Goal: Task Accomplishment & Management: Manage account settings

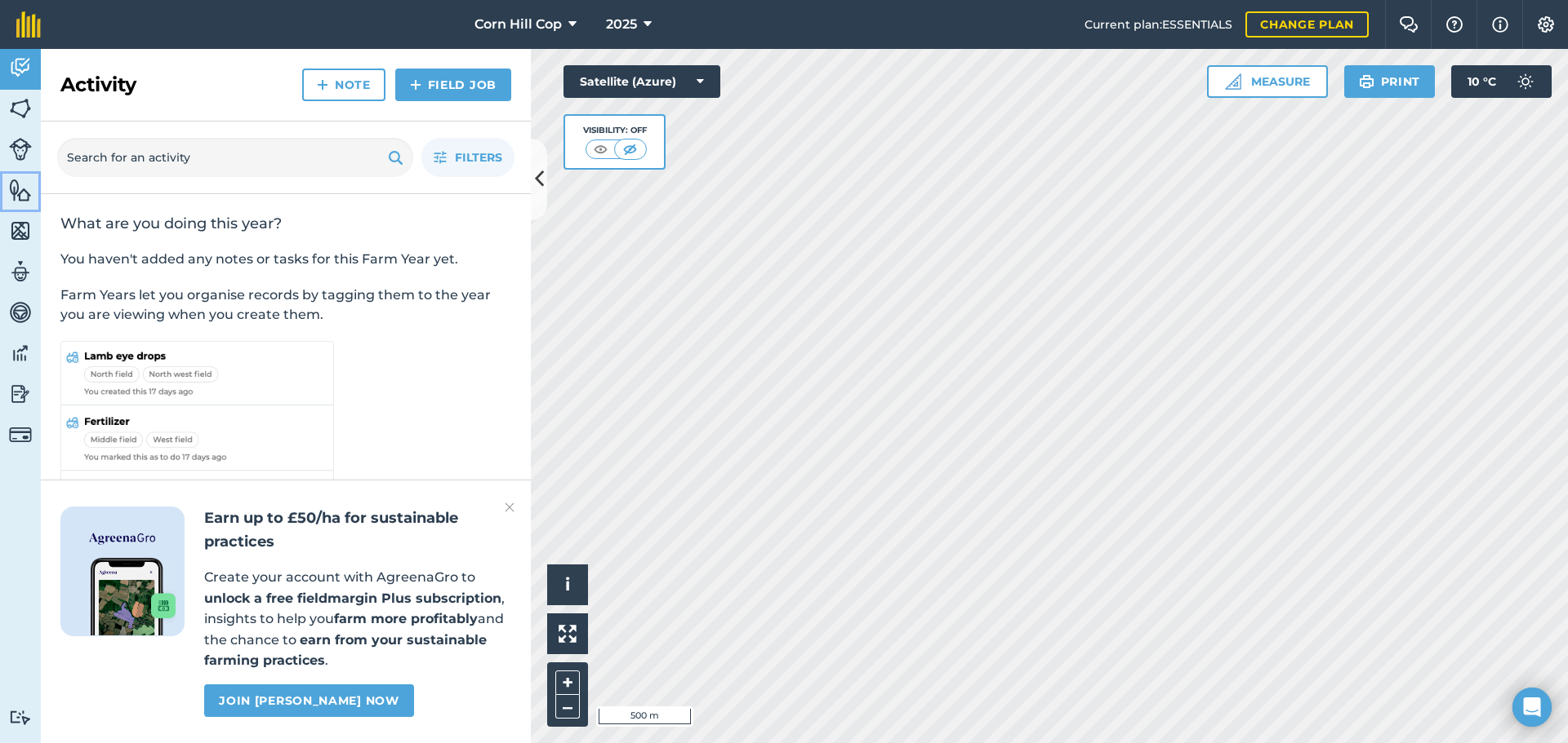
click at [20, 194] on img at bounding box center [20, 190] width 23 height 25
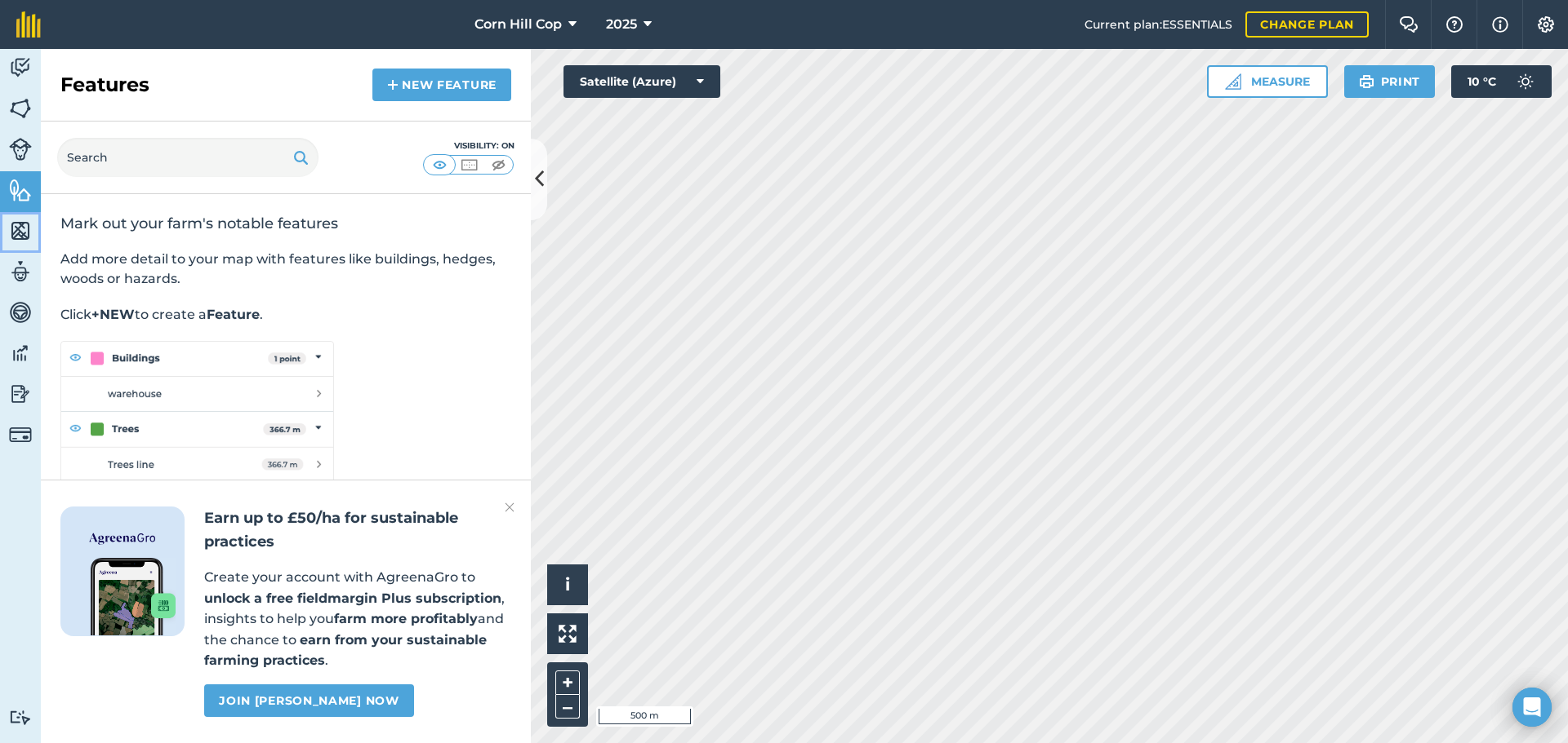
click at [20, 223] on img at bounding box center [20, 231] width 23 height 25
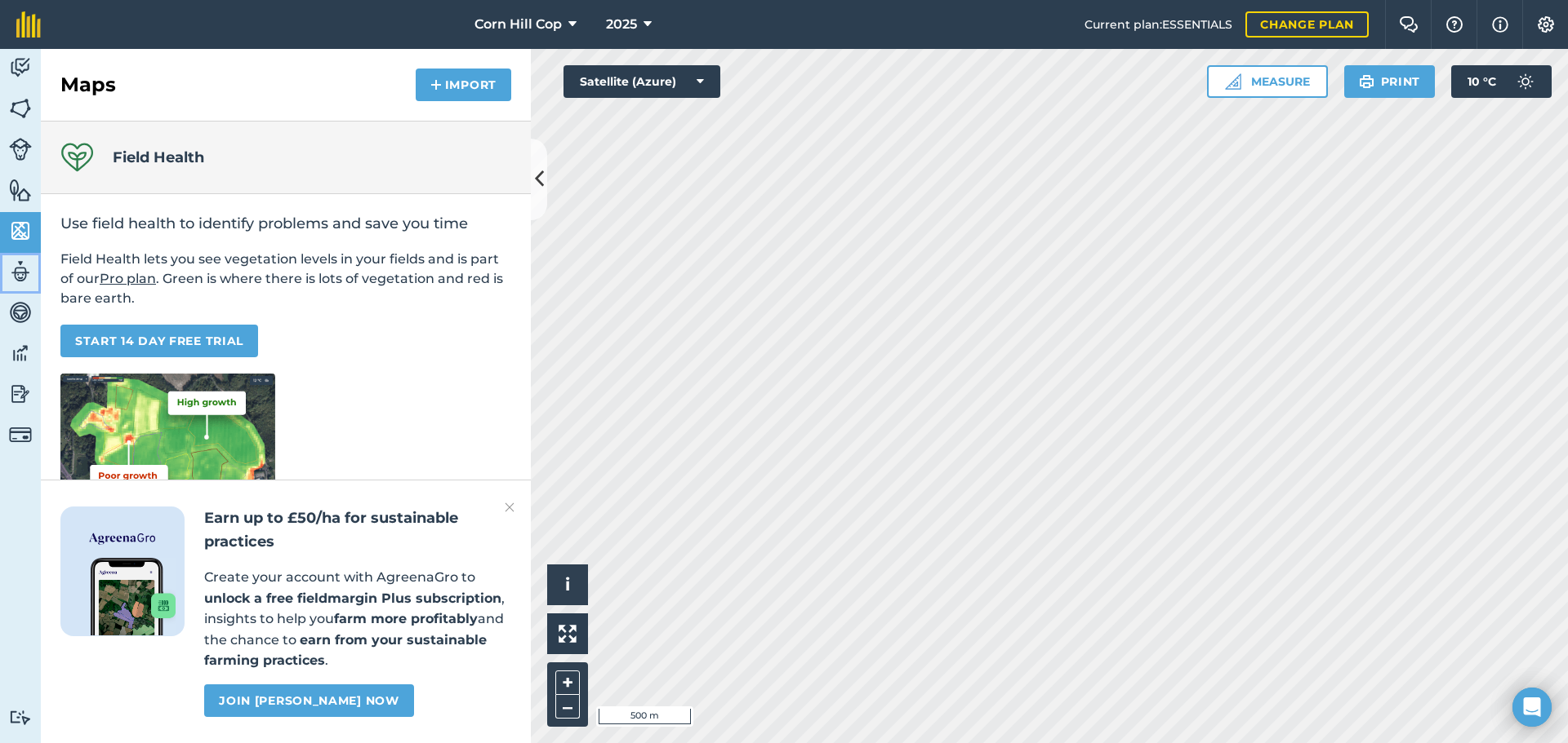
click at [20, 263] on img at bounding box center [20, 272] width 23 height 25
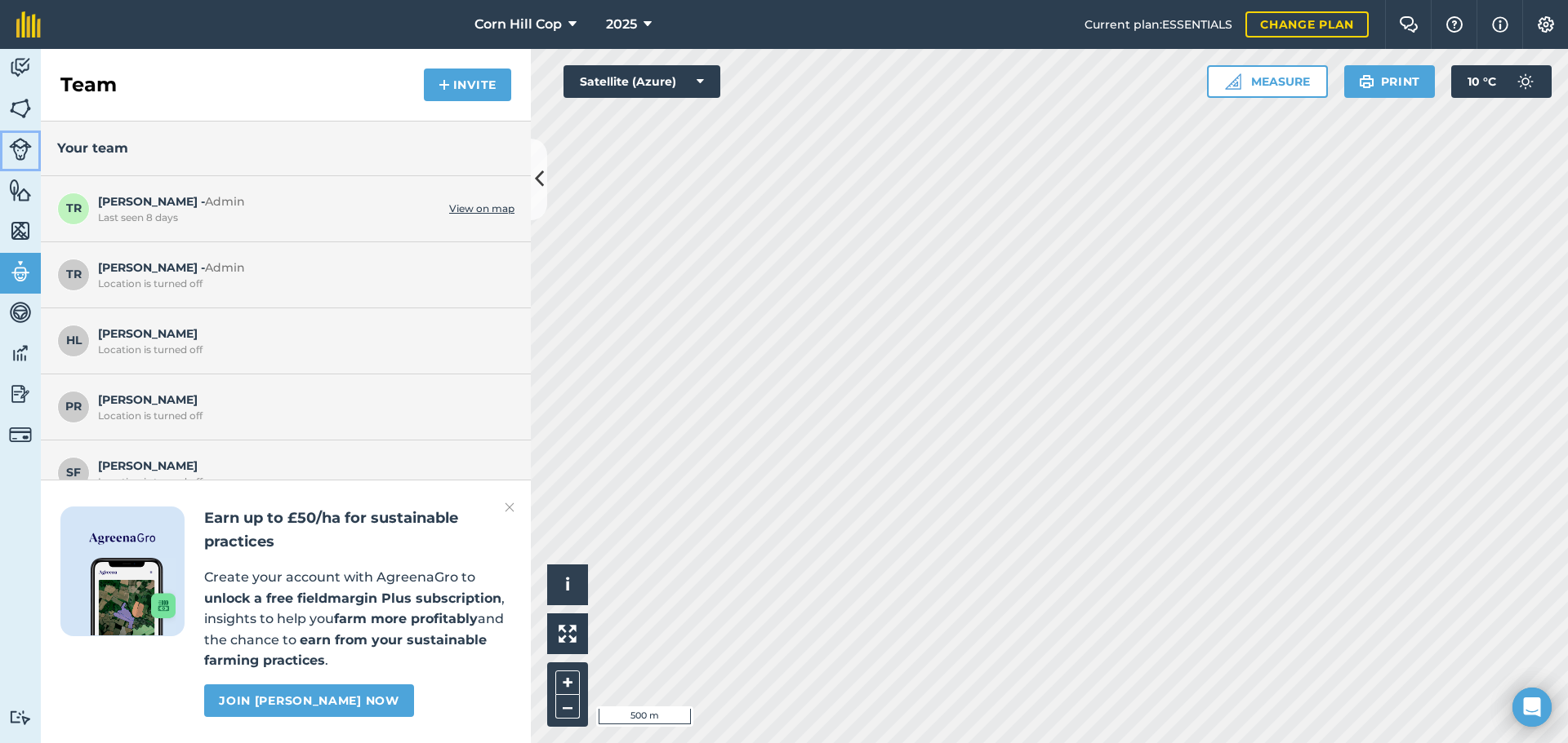
click at [19, 147] on img at bounding box center [20, 149] width 23 height 23
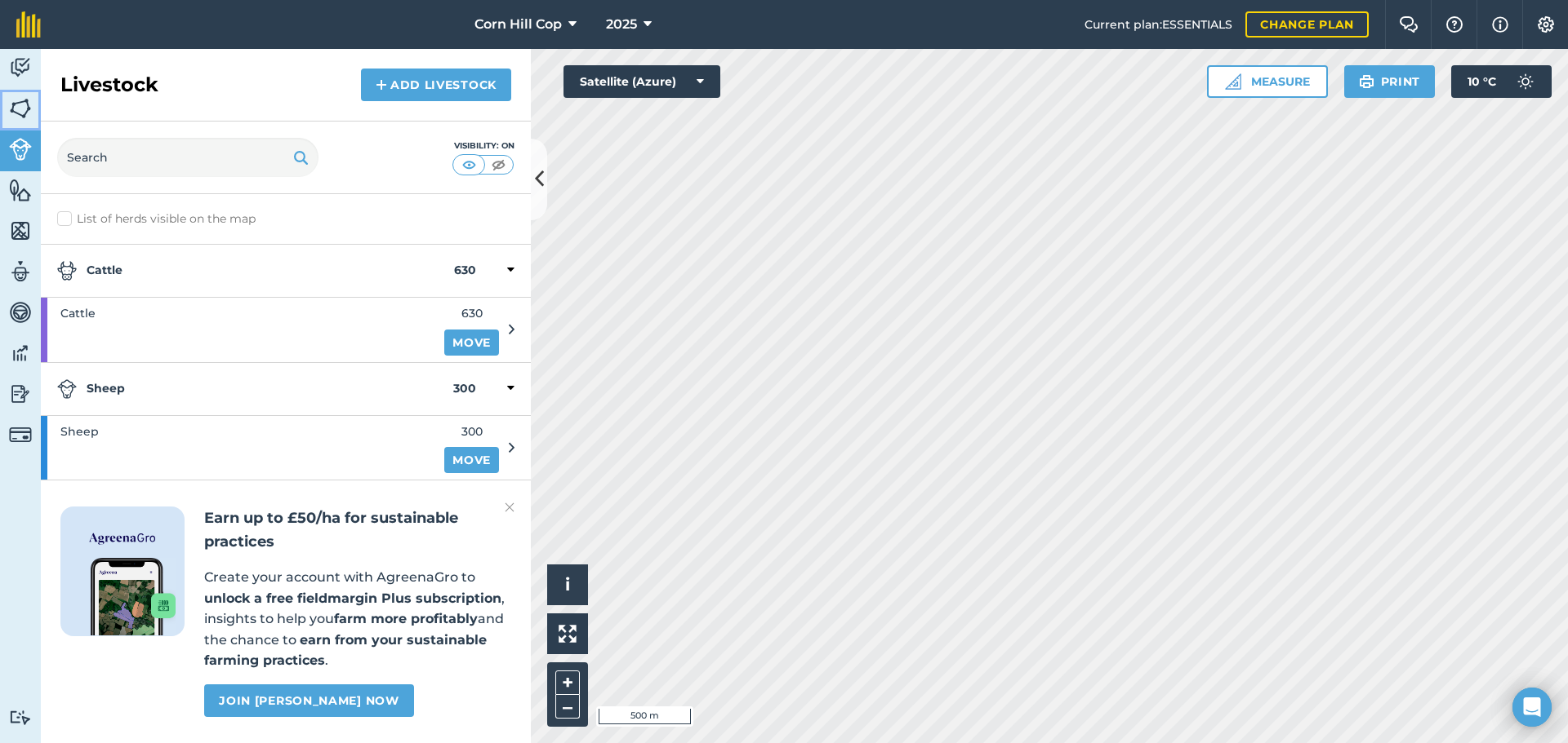
click at [15, 100] on img at bounding box center [20, 108] width 23 height 25
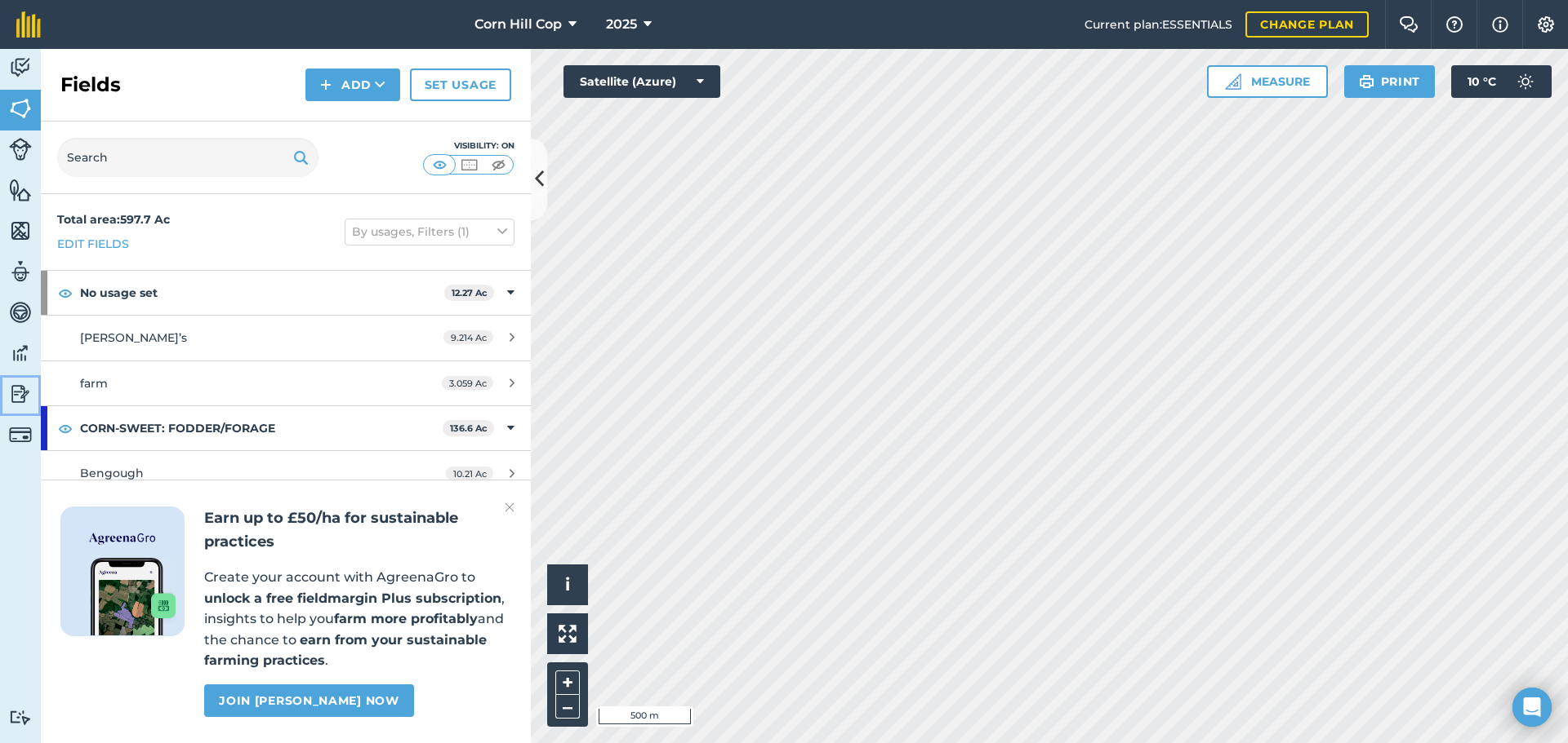
click at [22, 390] on img at bounding box center [20, 394] width 23 height 25
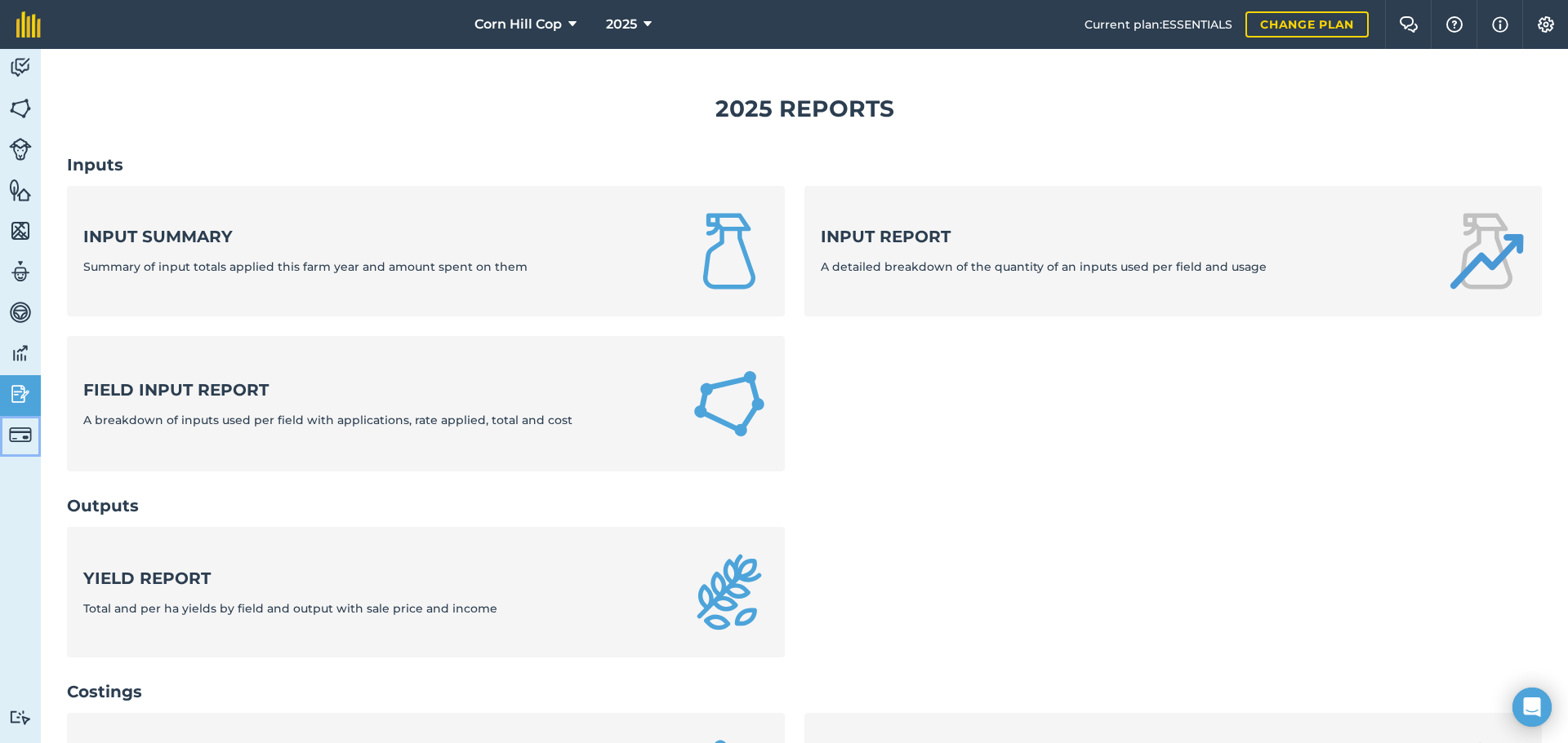
click at [19, 429] on img at bounding box center [20, 435] width 23 height 23
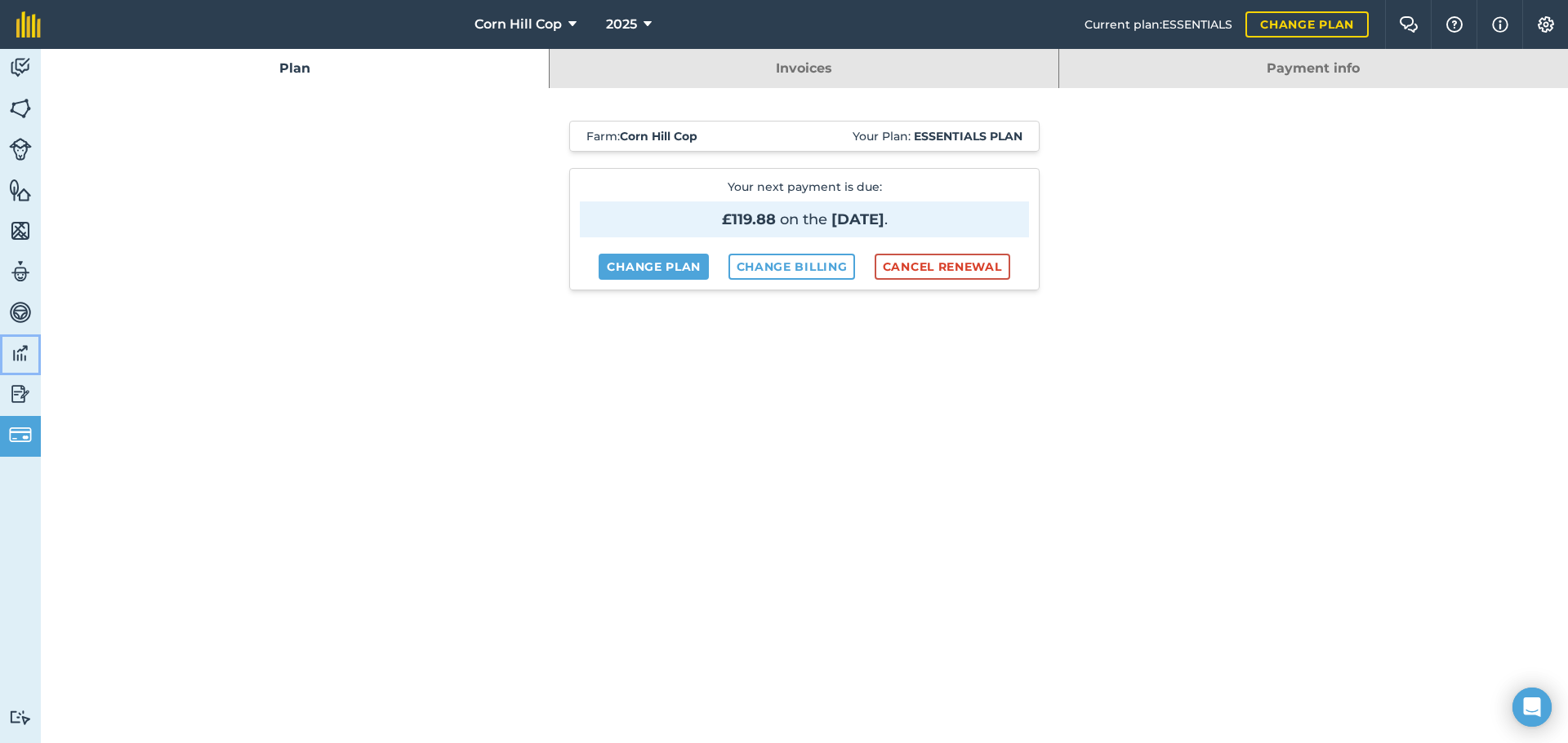
click at [17, 351] on img at bounding box center [20, 353] width 23 height 25
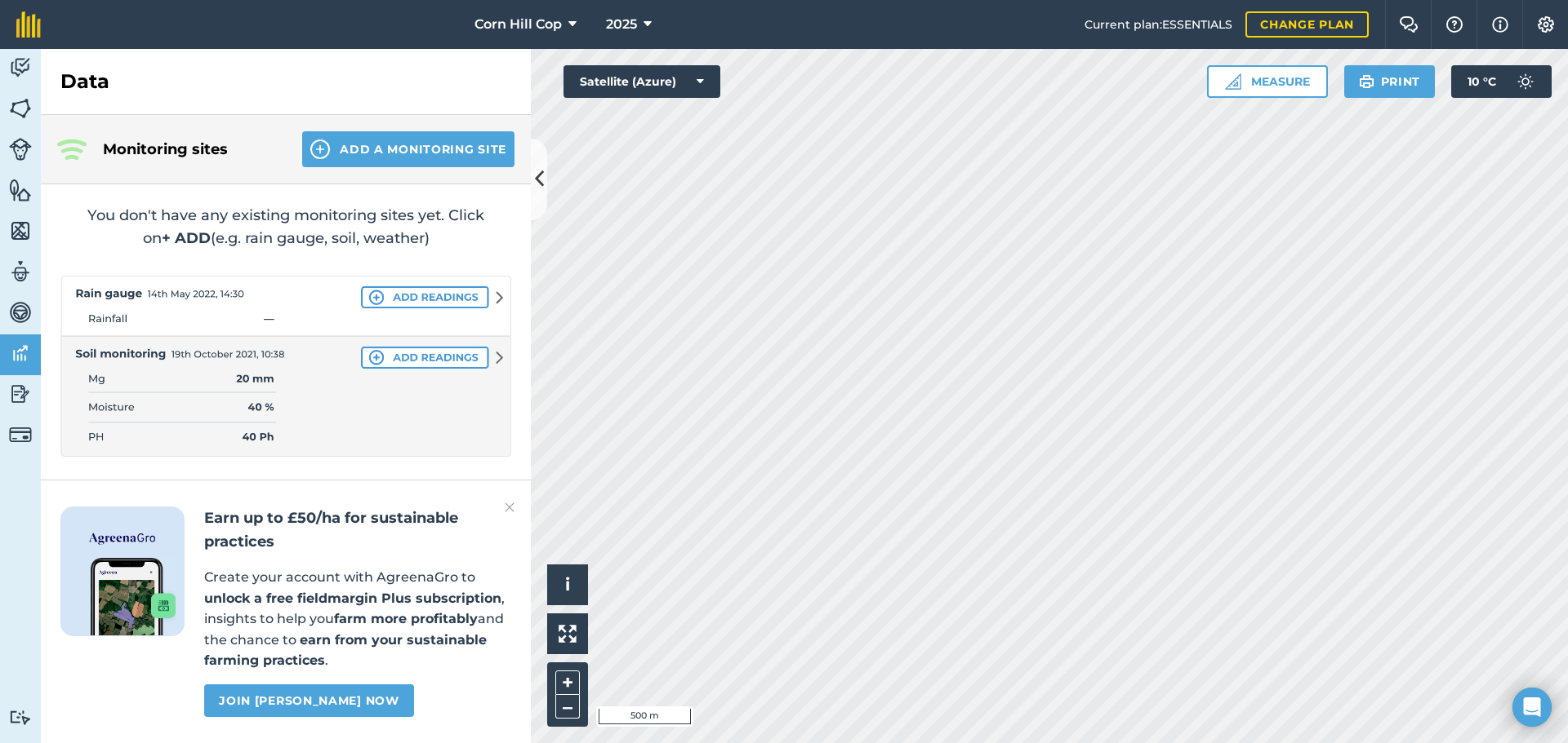
click at [505, 506] on img at bounding box center [509, 507] width 10 height 19
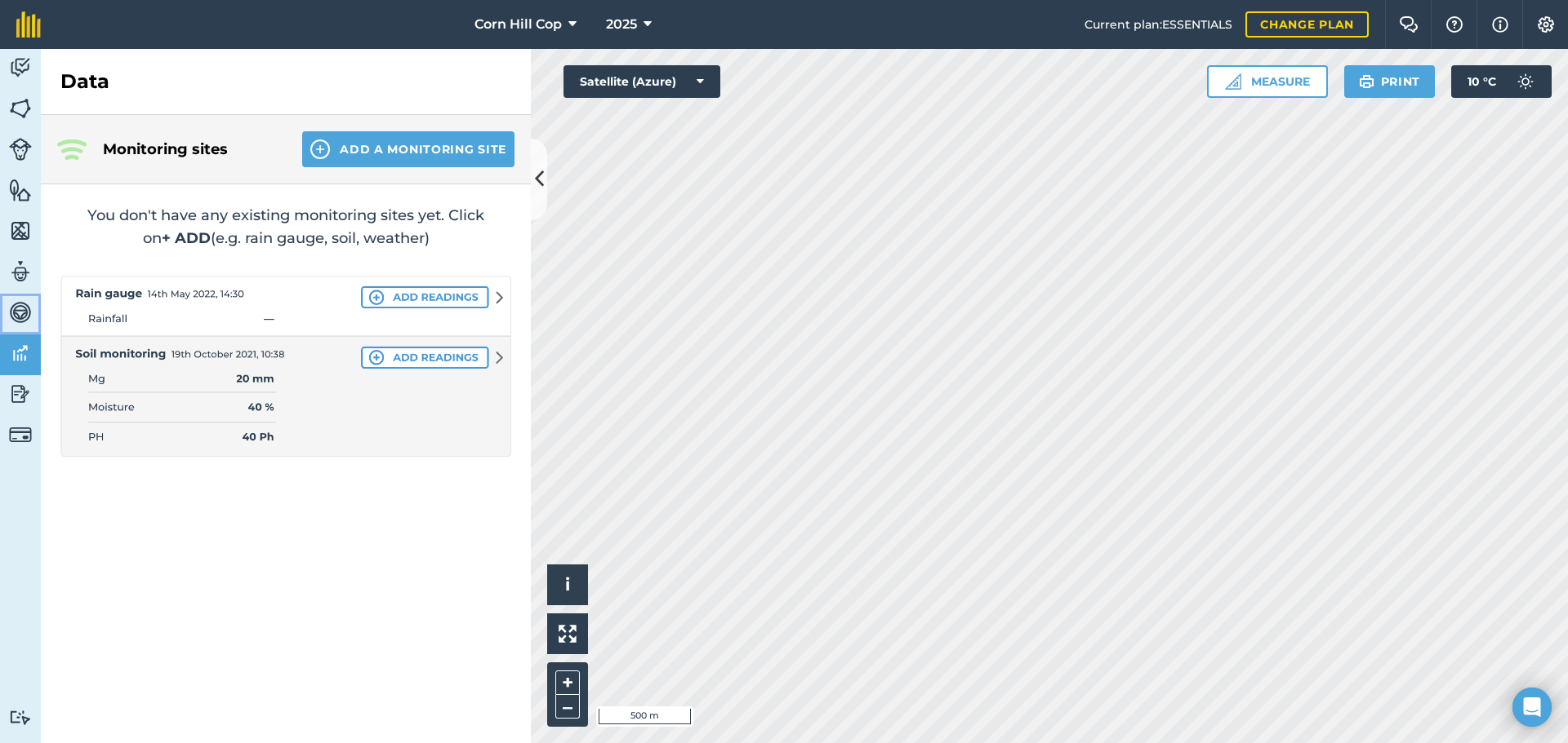
click at [18, 310] on img at bounding box center [20, 312] width 23 height 25
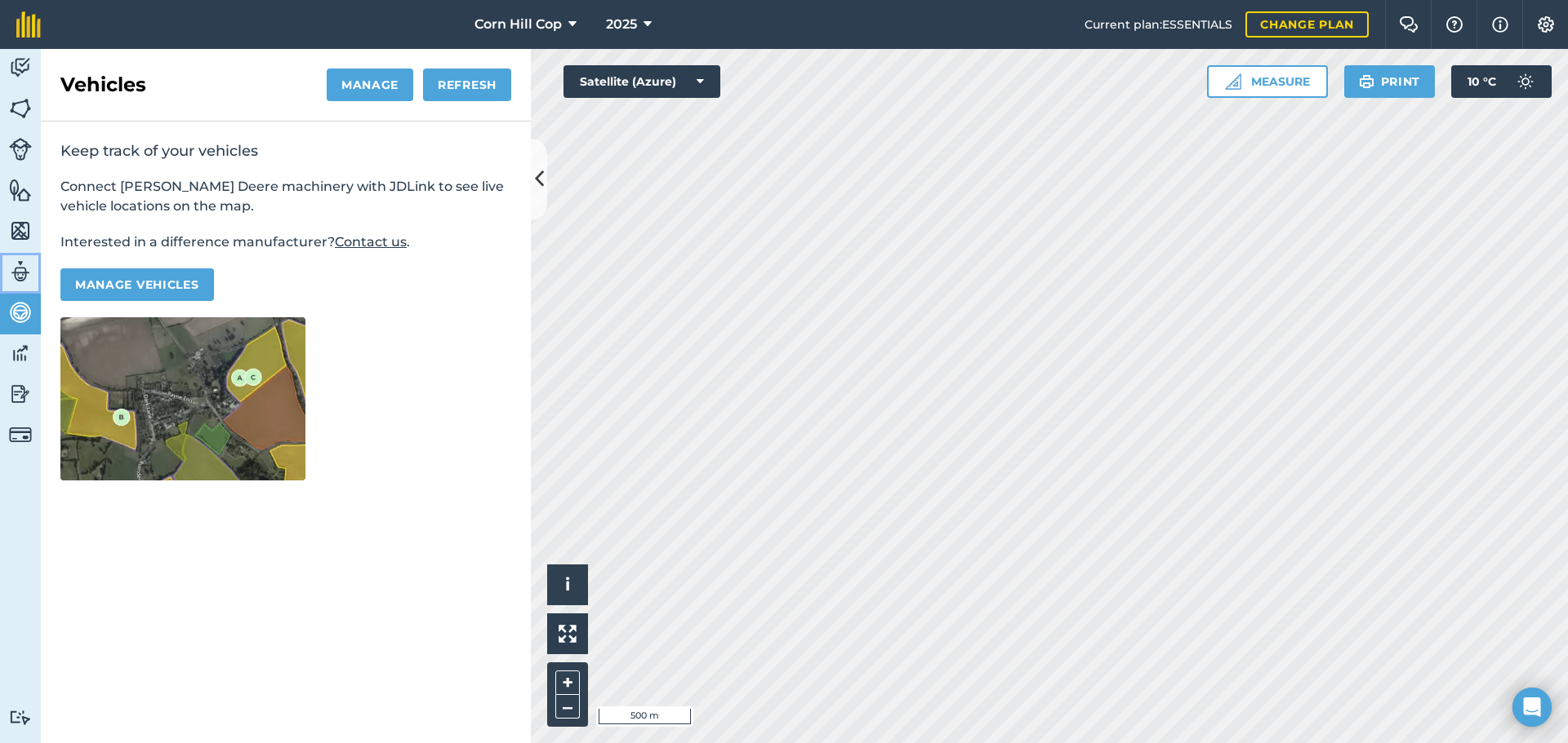
click at [19, 270] on img at bounding box center [20, 272] width 23 height 25
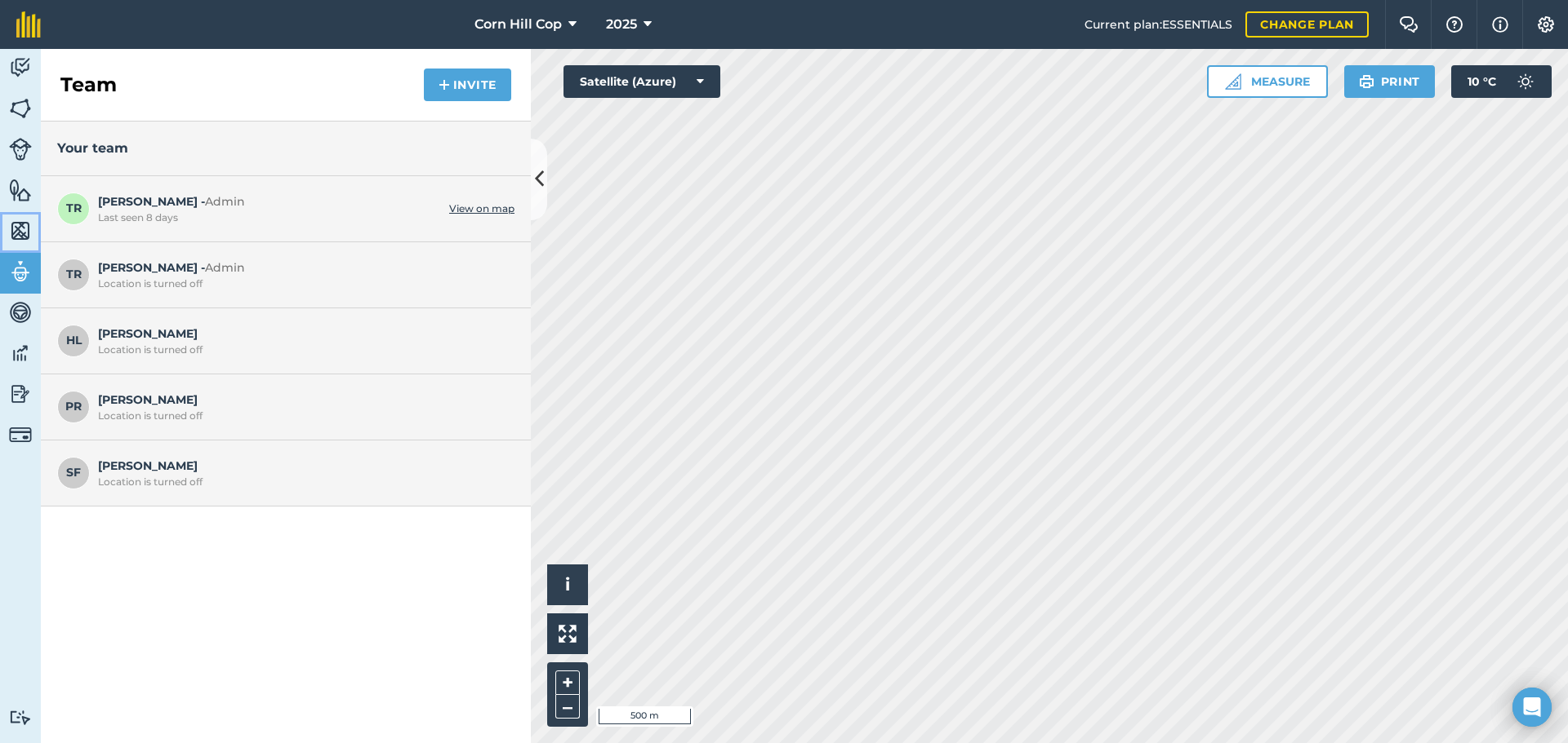
click at [15, 228] on img at bounding box center [20, 231] width 23 height 25
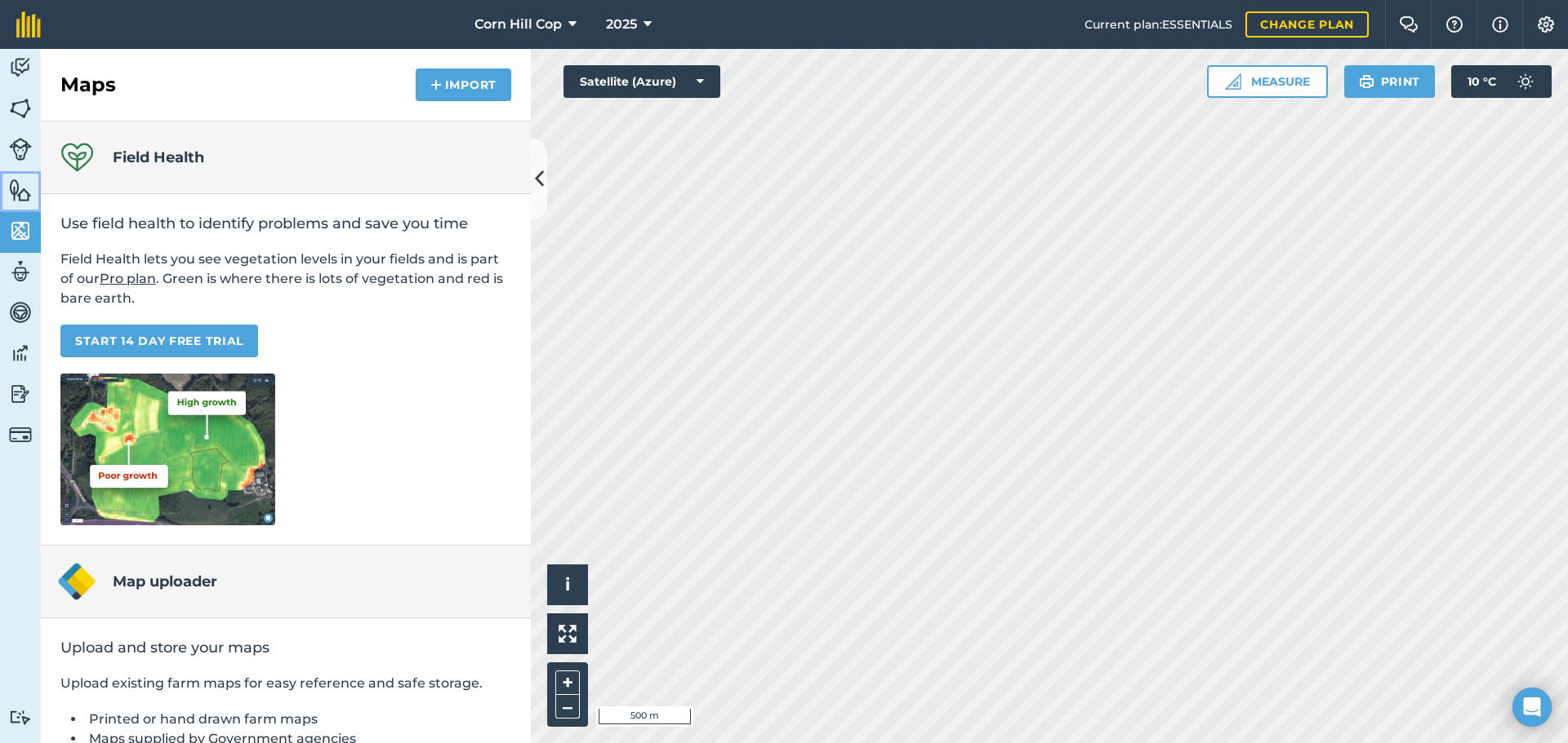
click at [16, 182] on img at bounding box center [20, 190] width 23 height 25
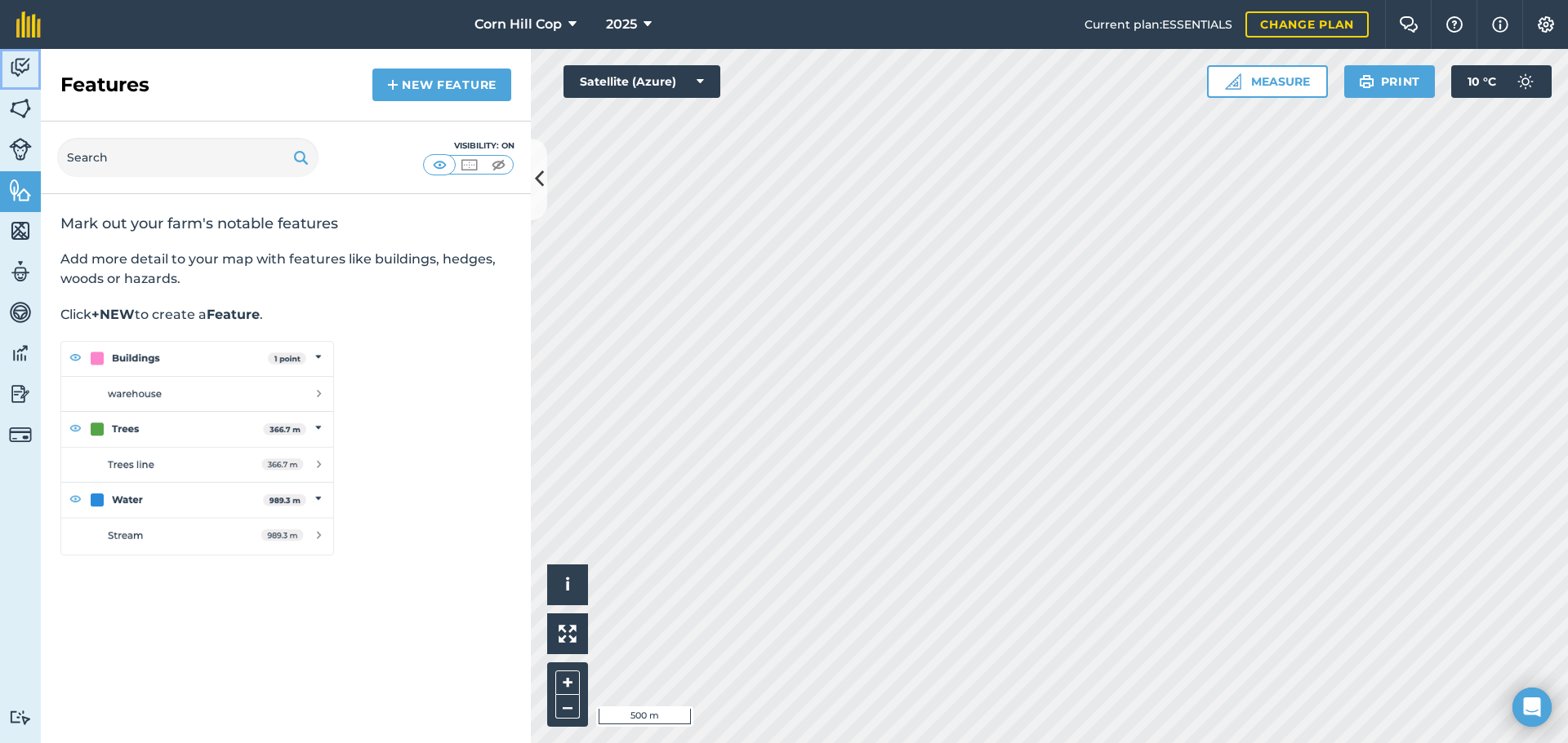
click at [16, 57] on img at bounding box center [20, 67] width 23 height 25
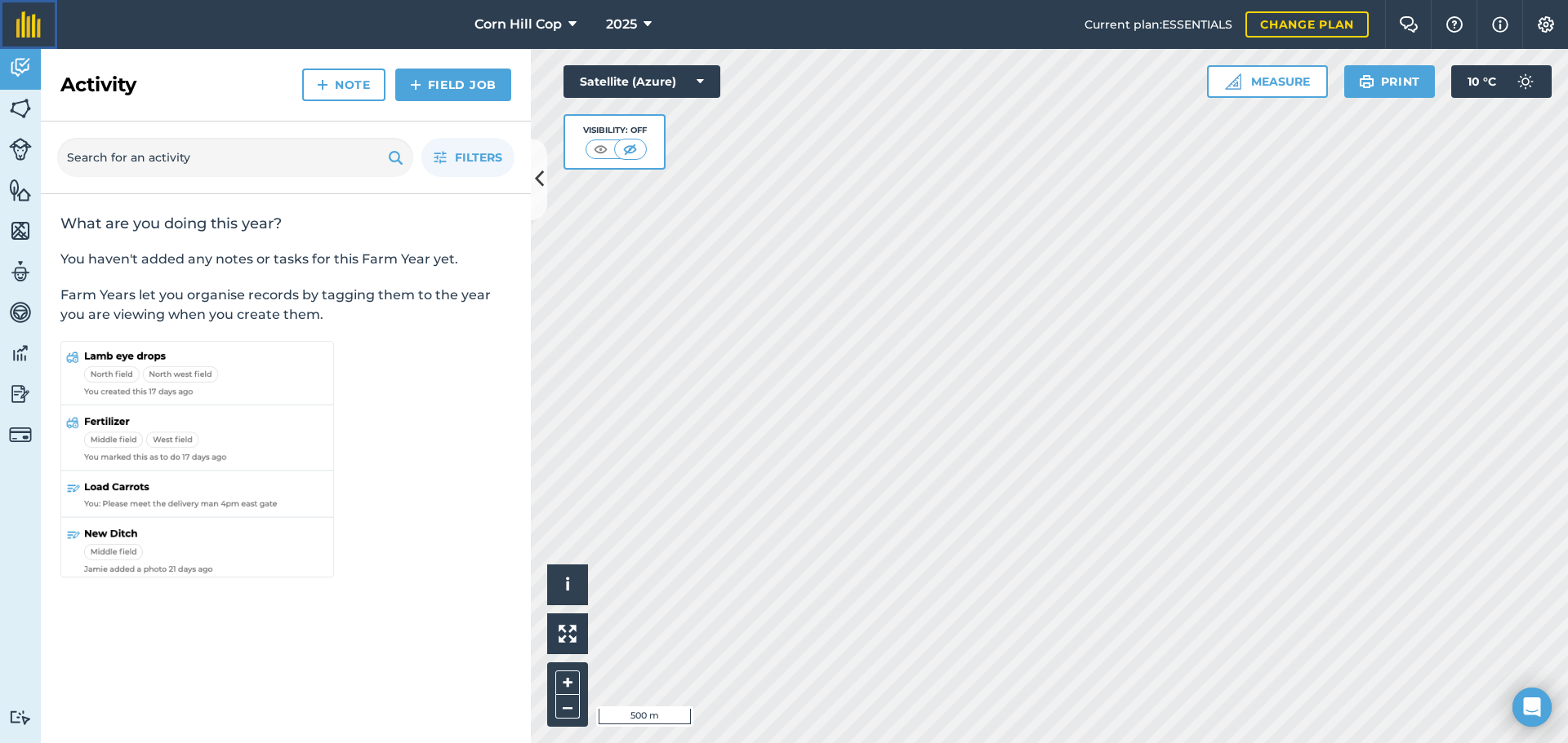
click at [20, 20] on img at bounding box center [28, 25] width 25 height 26
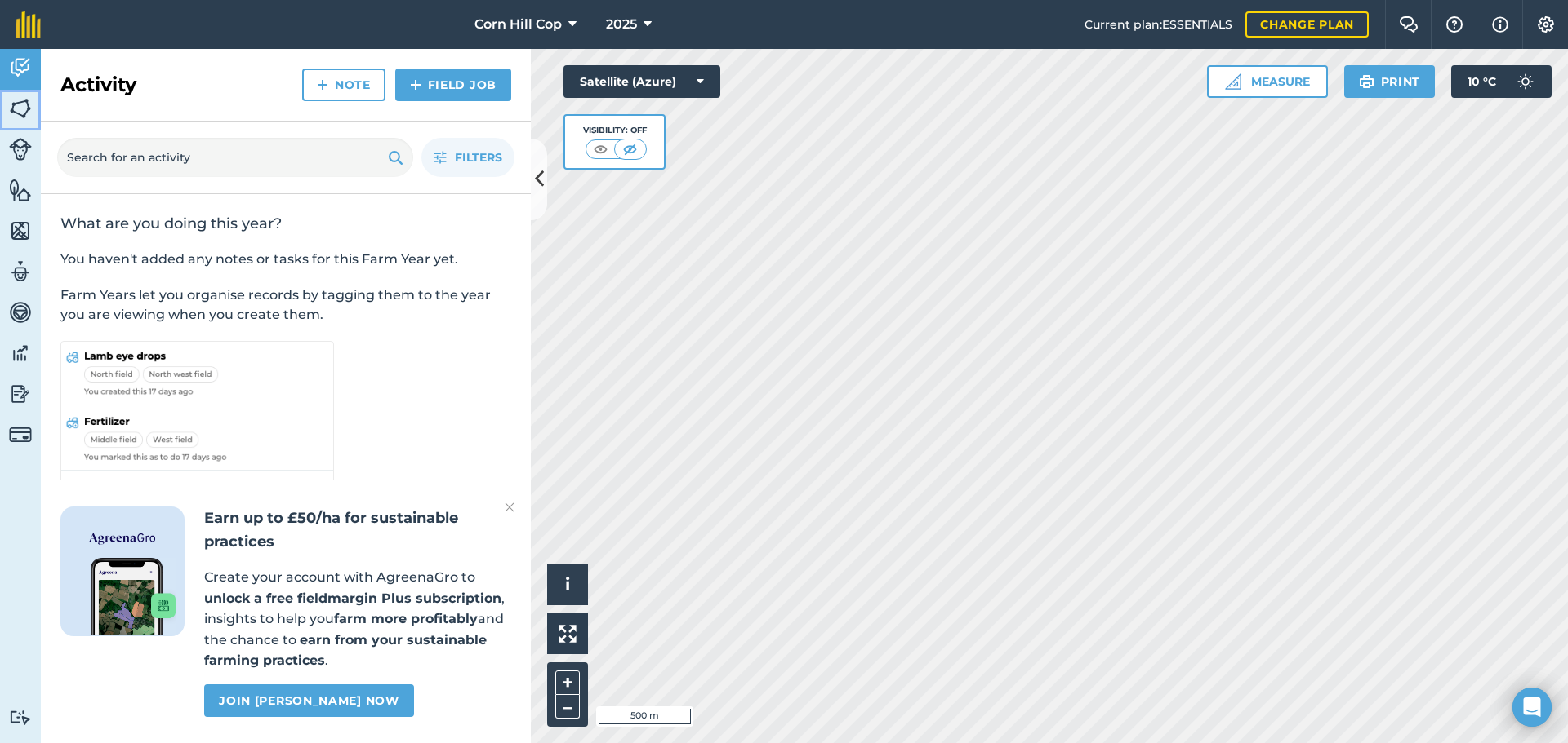
click at [27, 101] on img at bounding box center [20, 108] width 23 height 25
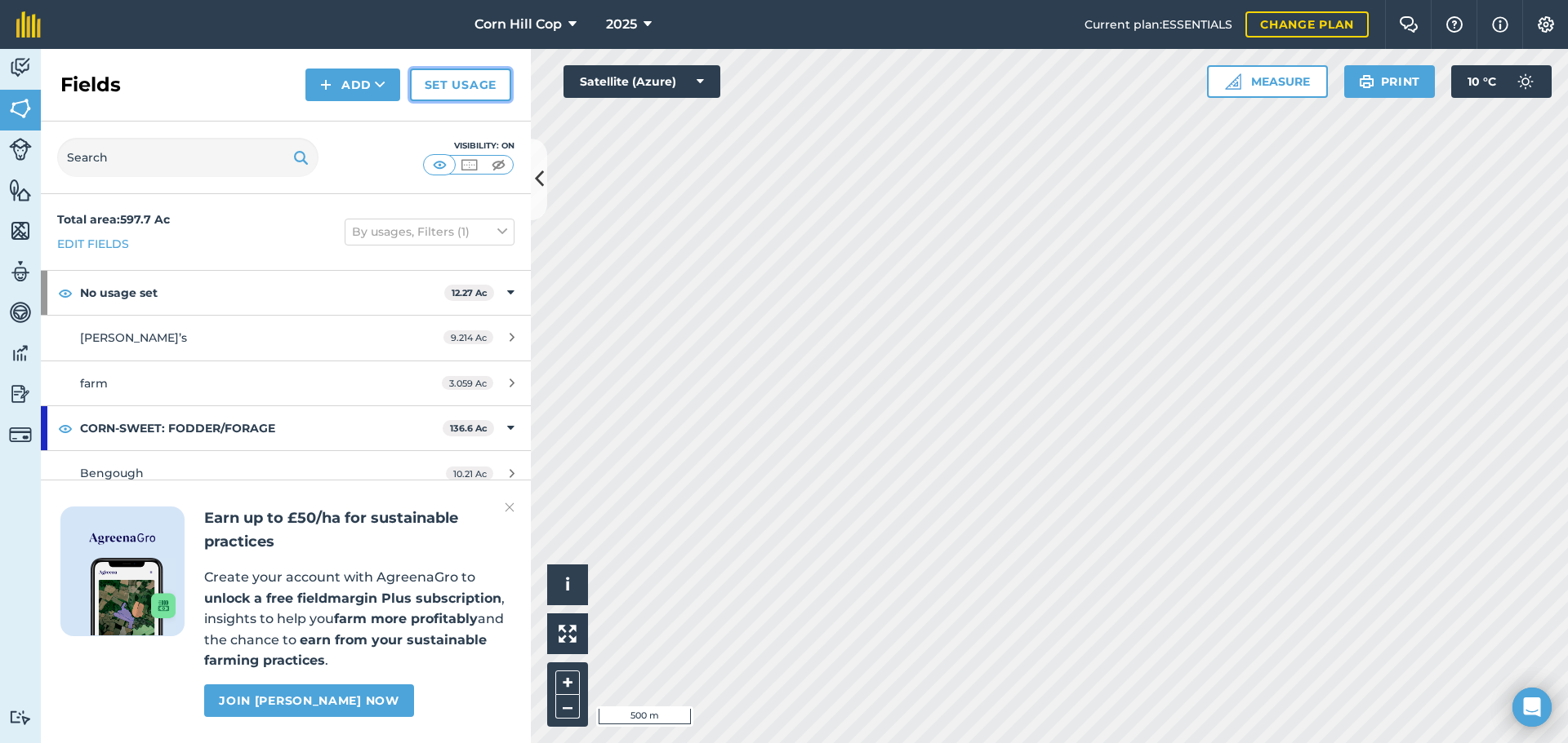
click at [472, 88] on link "Set usage" at bounding box center [460, 85] width 101 height 33
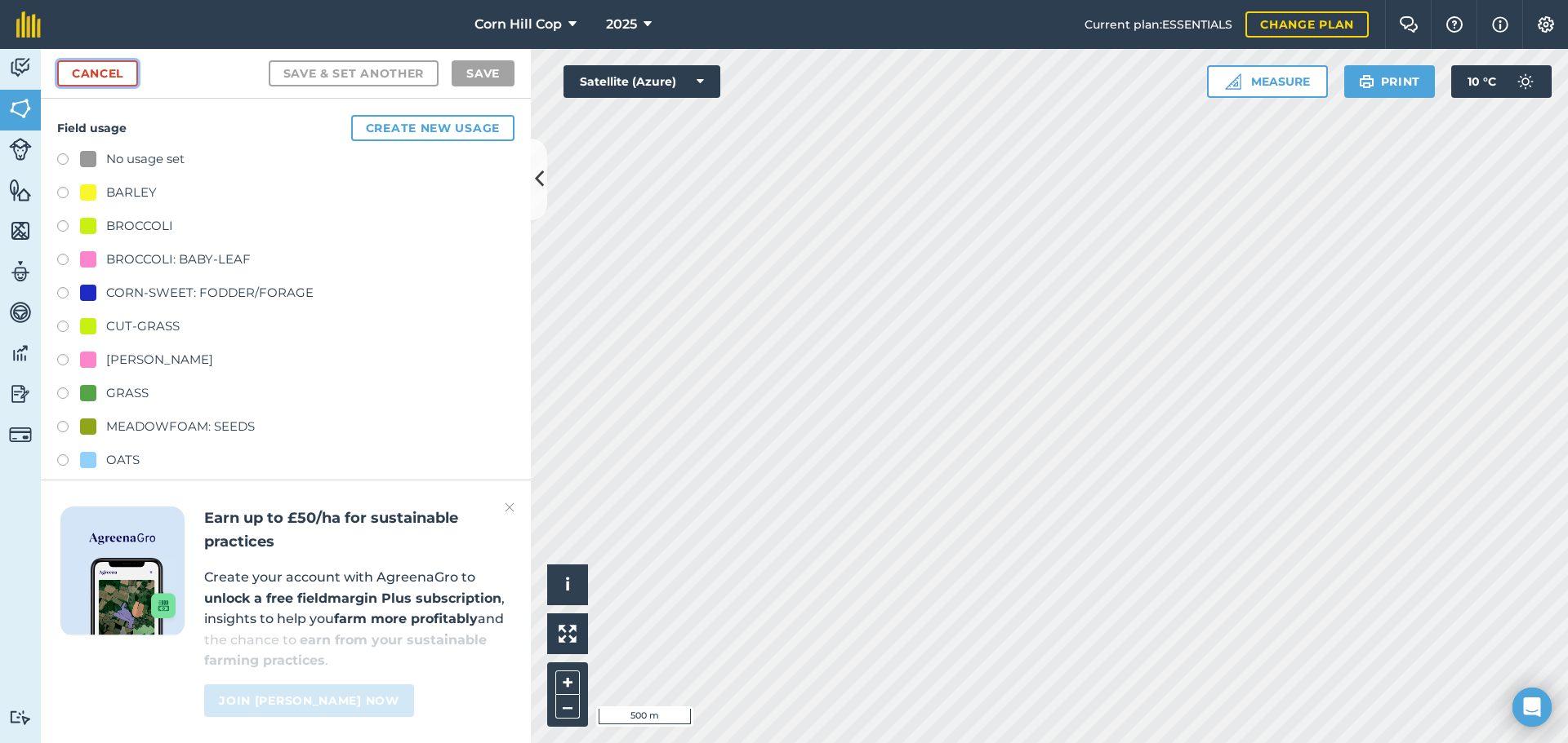
click at [113, 64] on link "Cancel" at bounding box center [98, 73] width 81 height 26
